Goal: Navigation & Orientation: Understand site structure

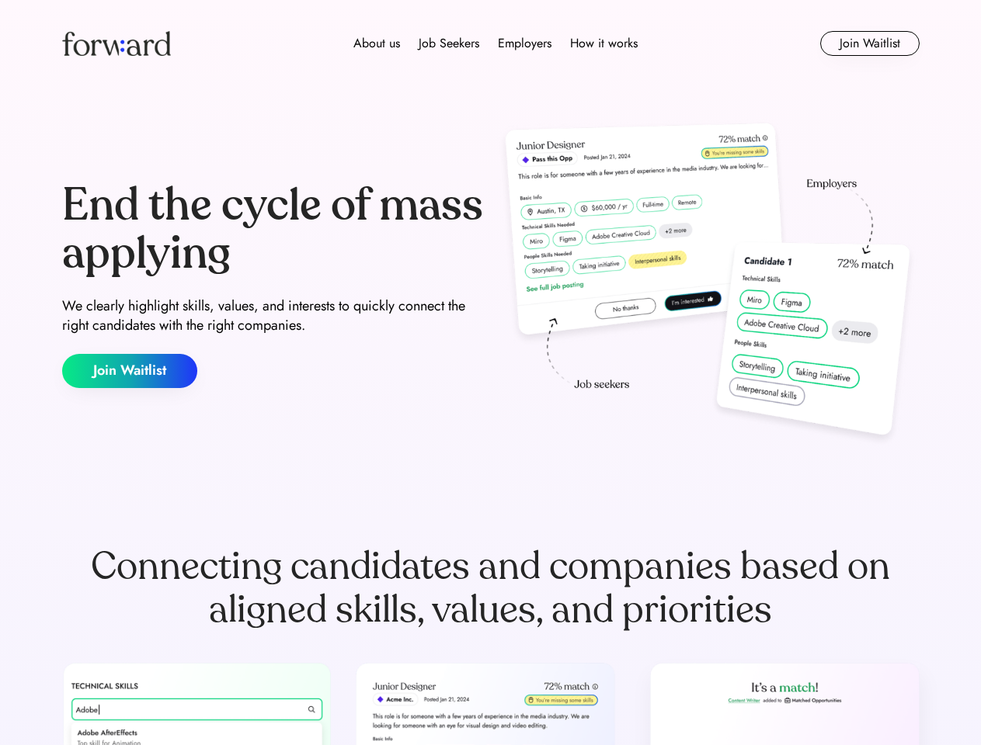
click at [490, 373] on div "End the cycle of mass applying We clearly highlight skills, values, and interes…" at bounding box center [490, 285] width 857 height 334
click at [491, 43] on div "About us Job Seekers Employers How it works" at bounding box center [495, 43] width 612 height 19
click at [116, 43] on img at bounding box center [116, 43] width 109 height 25
click at [495, 43] on div "About us Job Seekers Employers How it works" at bounding box center [495, 43] width 612 height 19
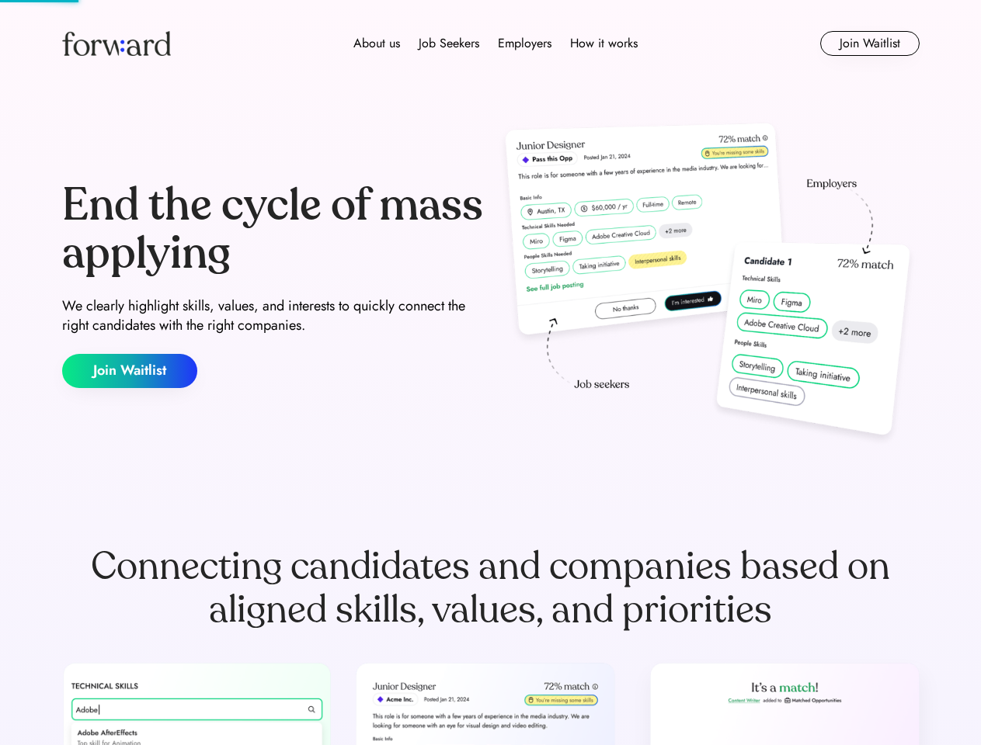
click at [377, 43] on div "About us" at bounding box center [376, 43] width 47 height 19
click at [449, 43] on div "Job Seekers" at bounding box center [449, 43] width 61 height 19
click at [524, 43] on div "Employers" at bounding box center [525, 43] width 54 height 19
click at [603, 43] on div "How it works" at bounding box center [604, 43] width 68 height 19
click at [869, 43] on button "Join Waitlist" at bounding box center [869, 43] width 99 height 25
